Goal: Task Accomplishment & Management: Use online tool/utility

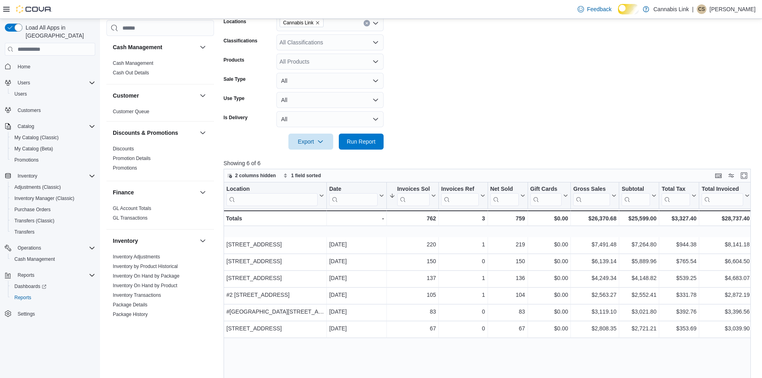
scroll to position [484, 0]
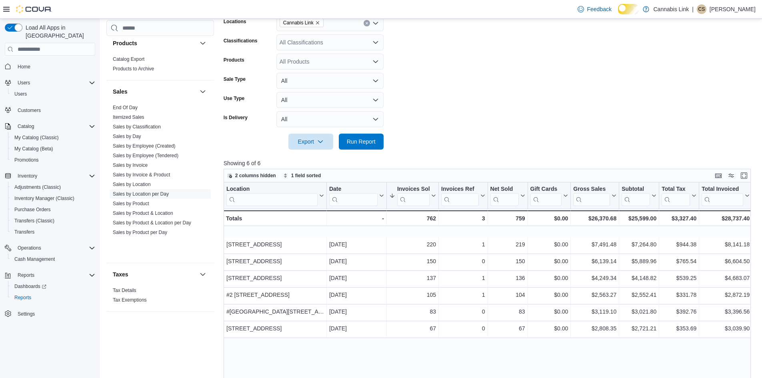
click at [725, 148] on form "Date Range [DATE] Locations Cannabis Link Classifications All Classifications P…" at bounding box center [490, 67] width 533 height 163
click at [351, 141] on span "Run Report" at bounding box center [361, 142] width 35 height 16
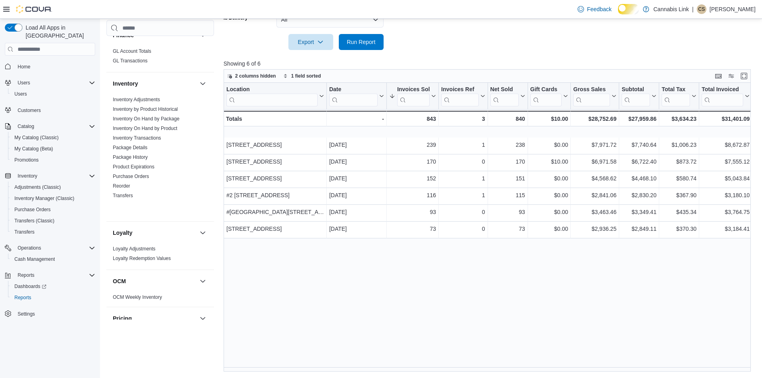
scroll to position [44, 0]
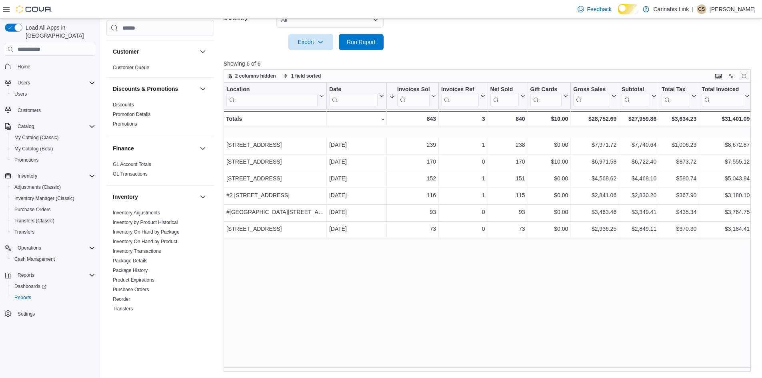
click at [162, 244] on link "Inventory On Hand by Product" at bounding box center [145, 242] width 64 height 6
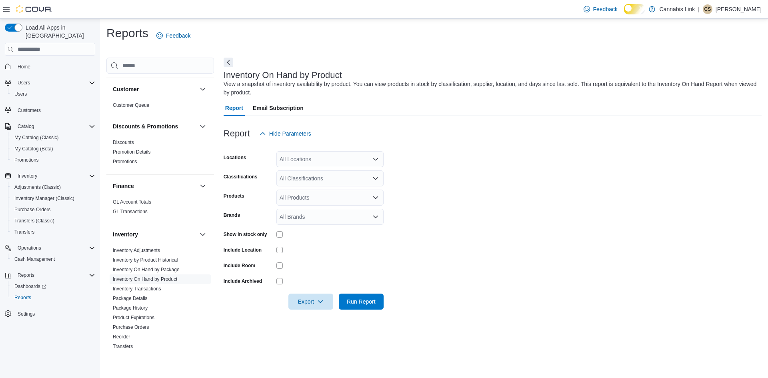
click at [315, 164] on div "All Locations" at bounding box center [329, 159] width 107 height 16
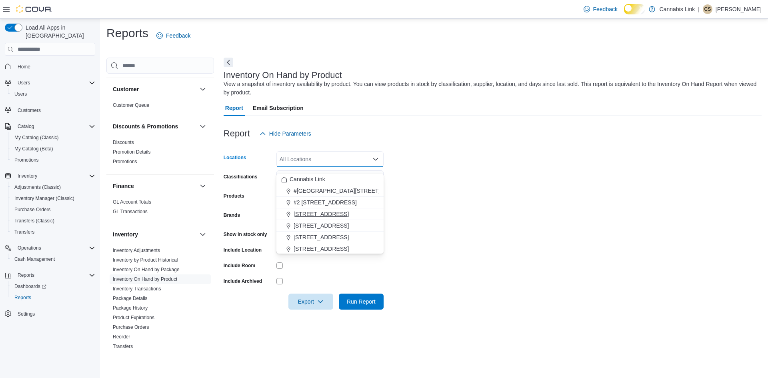
click at [324, 218] on span "[STREET_ADDRESS]" at bounding box center [321, 214] width 55 height 8
click at [462, 188] on form "Locations [STREET_ADDRESS] Selected. [STREET_ADDRESS]. Press Backspace to delet…" at bounding box center [493, 226] width 538 height 168
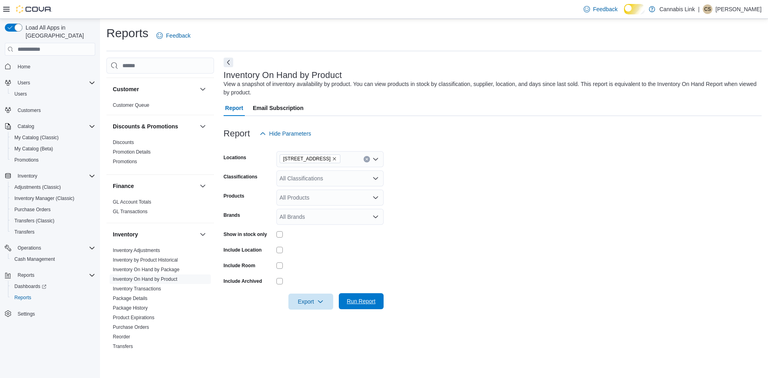
click at [356, 305] on span "Run Report" at bounding box center [361, 301] width 29 height 8
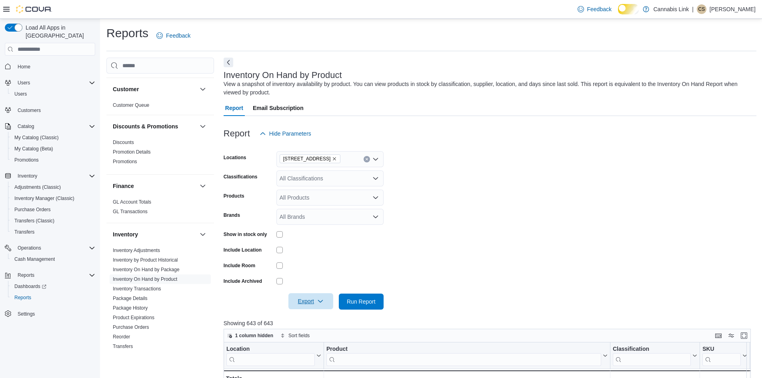
click at [298, 309] on span "Export" at bounding box center [310, 301] width 35 height 16
click at [319, 260] on span "Export to Excel" at bounding box center [306, 259] width 36 height 6
